Goal: Task Accomplishment & Management: Manage account settings

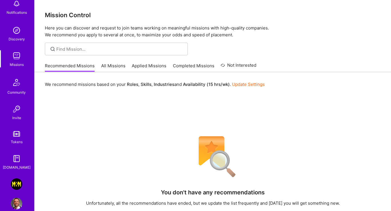
scroll to position [45, 0]
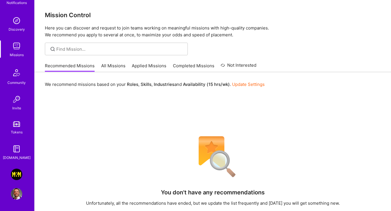
click at [16, 191] on img at bounding box center [16, 193] width 11 height 11
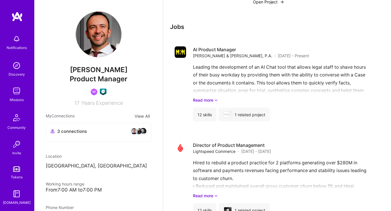
scroll to position [1029, 0]
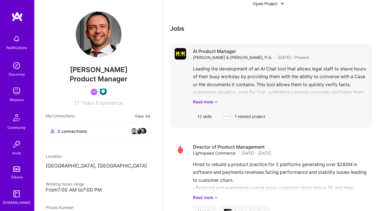
click at [234, 53] on div "AI Product Manager [PERSON_NAME] & [PERSON_NAME], P.A. · [DATE] - Present Leadi…" at bounding box center [280, 85] width 175 height 75
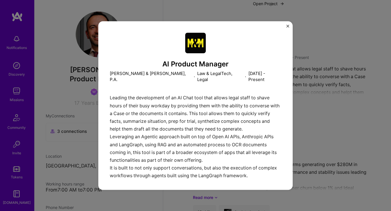
click at [110, 94] on div "Leading the development of an AI Chat tool that allows legal staff to shave hou…" at bounding box center [196, 138] width 172 height 88
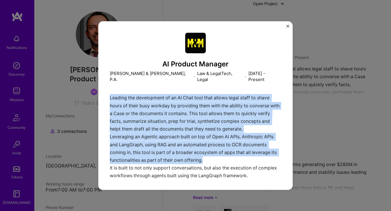
drag, startPoint x: 110, startPoint y: 92, endPoint x: 261, endPoint y: 156, distance: 164.0
click at [261, 156] on div "Leading the development of an AI Chat tool that allows legal staff to shave hou…" at bounding box center [196, 138] width 172 height 88
copy div "Leading the development of an AI Chat tool that allows legal staff to shave hou…"
click at [287, 29] on button "Close" at bounding box center [288, 28] width 3 height 6
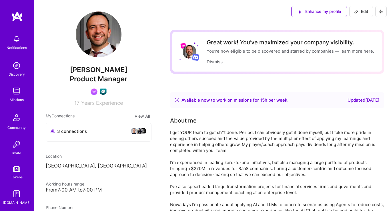
click at [358, 13] on icon at bounding box center [356, 11] width 5 height 5
select select "CA"
select select "Right Now"
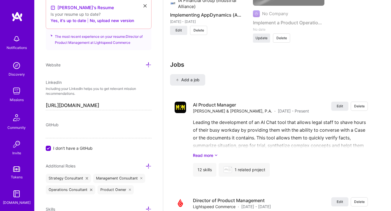
scroll to position [1200, 0]
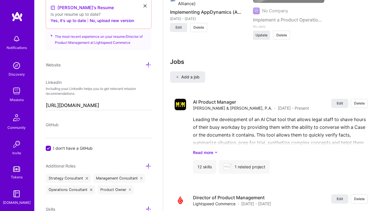
click at [288, 118] on div "Leading the development of an AI Chat tool that allows legal staff to shave hou…" at bounding box center [280, 136] width 175 height 40
click at [338, 101] on span "Edit" at bounding box center [340, 103] width 6 height 5
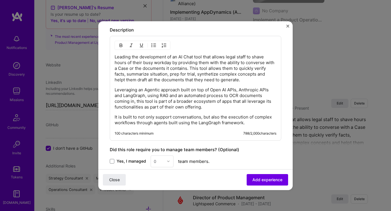
scroll to position [442, 0]
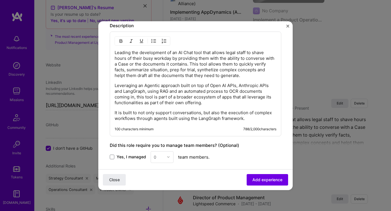
click at [204, 85] on p "Leveraging an Agentic approach built on top of Open AI APIs, Anthropic APIs and…" at bounding box center [196, 94] width 162 height 23
click at [205, 96] on p "Leveraging an Agentic approach built on top of Open AI APIs, Anthropic APIs and…" at bounding box center [196, 94] width 162 height 23
click at [119, 64] on p "Leading the development of an AI Chat tool that allows legal staff to shave hou…" at bounding box center [196, 64] width 162 height 29
click at [133, 75] on p "Leading the development of an AI Chat tool that allows legal staff to shave hou…" at bounding box center [196, 64] width 162 height 29
click at [236, 75] on p "Leading the development of an AI Chat tool that allows legal staff to shave hou…" at bounding box center [196, 64] width 162 height 29
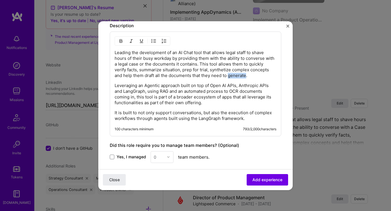
click at [236, 75] on p "Leading the development of an AI Chat tool that allows legal staff to shave hou…" at bounding box center [196, 64] width 162 height 29
click at [261, 180] on span "Add experience" at bounding box center [268, 179] width 30 height 6
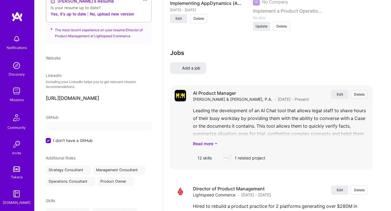
select select "CA"
select select "Right Now"
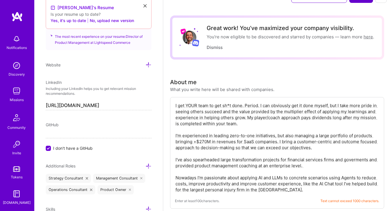
scroll to position [0, 0]
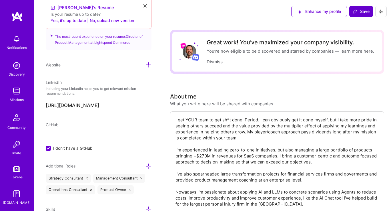
click at [354, 14] on span "Save" at bounding box center [361, 12] width 17 height 6
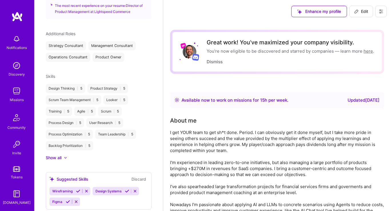
scroll to position [249, 0]
